Goal: Find contact information: Obtain details needed to contact an individual or organization

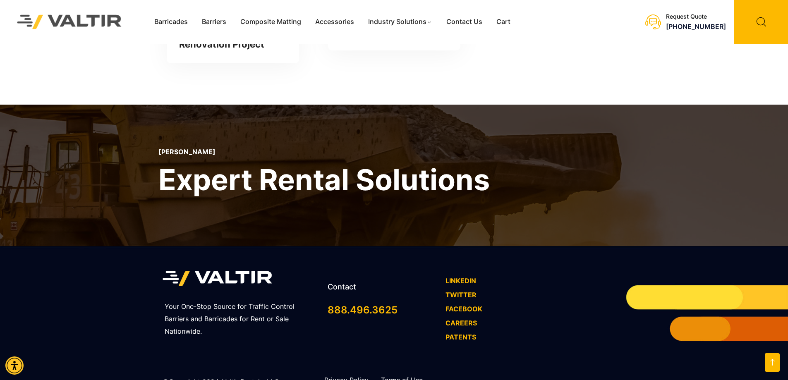
scroll to position [2439, 0]
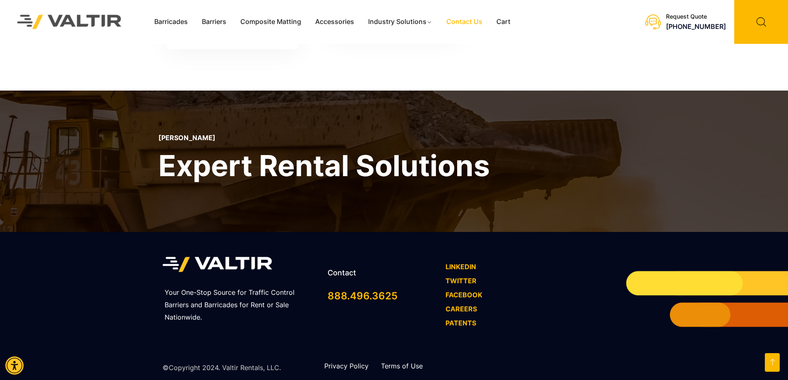
click at [463, 21] on link "Contact Us" at bounding box center [464, 22] width 50 height 12
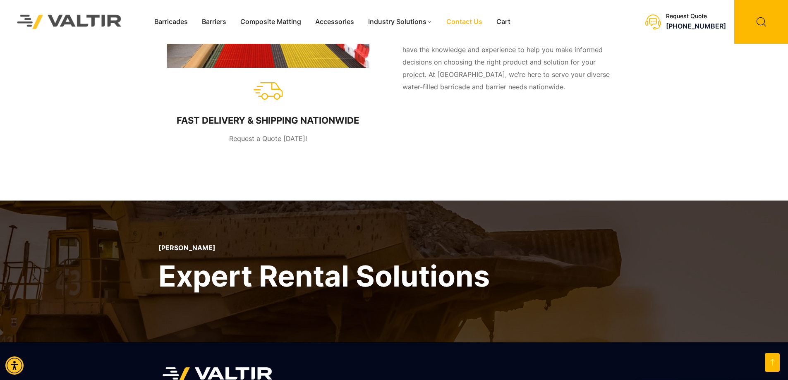
scroll to position [569, 0]
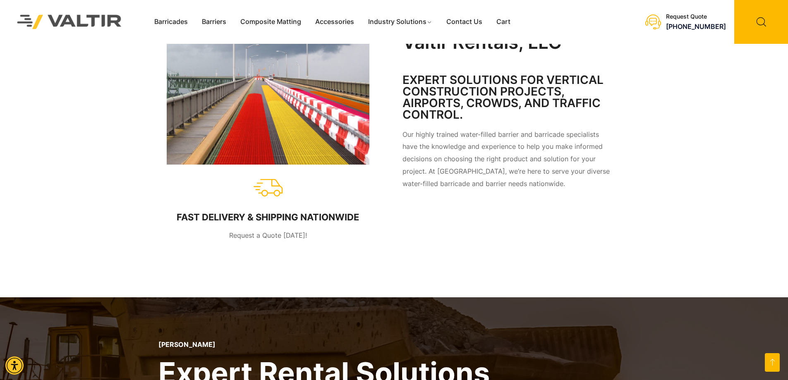
scroll to position [321, 0]
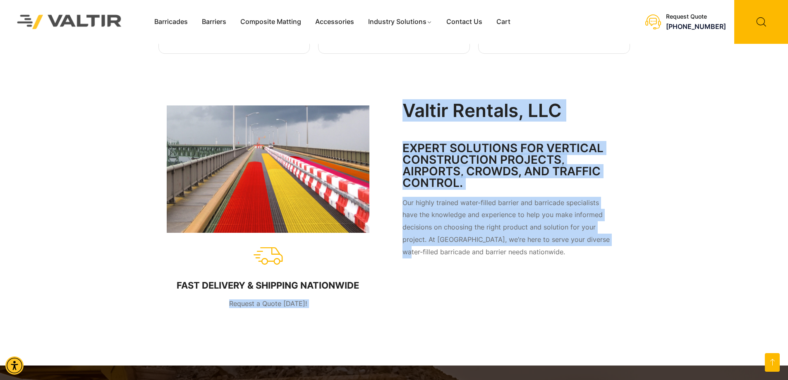
drag, startPoint x: 393, startPoint y: 218, endPoint x: 397, endPoint y: 218, distance: 4.6
click at [397, 218] on div "FAST DELIVERY & SHIPPING NATIONWIDE Request a Quote Today! Valtir Rentals, LLC …" at bounding box center [394, 213] width 472 height 306
click at [319, 300] on li "Request a Quote Today!" at bounding box center [268, 304] width 182 height 9
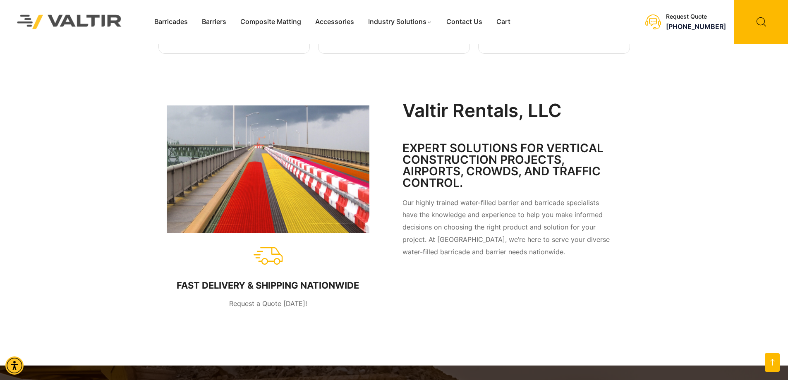
drag, startPoint x: 372, startPoint y: 236, endPoint x: 175, endPoint y: 240, distance: 196.5
click at [175, 240] on div "FAST DELIVERY & SHIPPING NATIONWIDE Request a Quote Today!" at bounding box center [268, 208] width 211 height 215
click at [206, 280] on div "FAST DELIVERY & SHIPPING NATIONWIDE" at bounding box center [268, 285] width 182 height 11
click at [221, 280] on div "FAST DELIVERY & SHIPPING NATIONWIDE" at bounding box center [268, 285] width 182 height 11
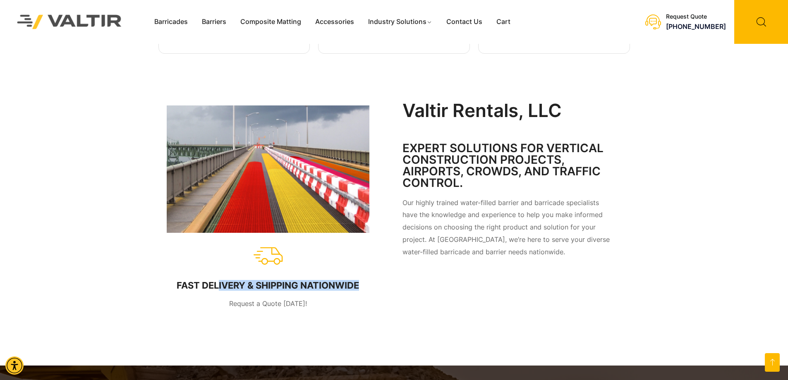
click at [221, 280] on div "FAST DELIVERY & SHIPPING NATIONWIDE" at bounding box center [268, 285] width 182 height 11
drag, startPoint x: 261, startPoint y: 232, endPoint x: 578, endPoint y: 254, distance: 318.1
click at [578, 254] on div "Valtir Rentals, LLC EXPERT SOLUTIONS FOR VERTICAL CONSTRUCTION PROJECTS, AIRPOR…" at bounding box center [507, 208] width 219 height 223
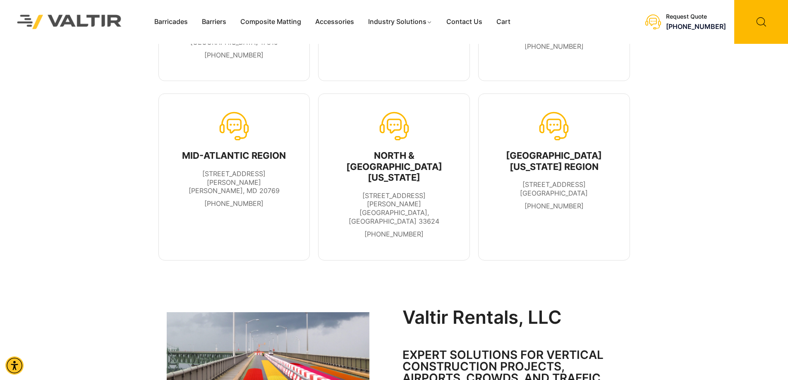
scroll to position [0, 0]
